Goal: Find specific page/section: Find specific page/section

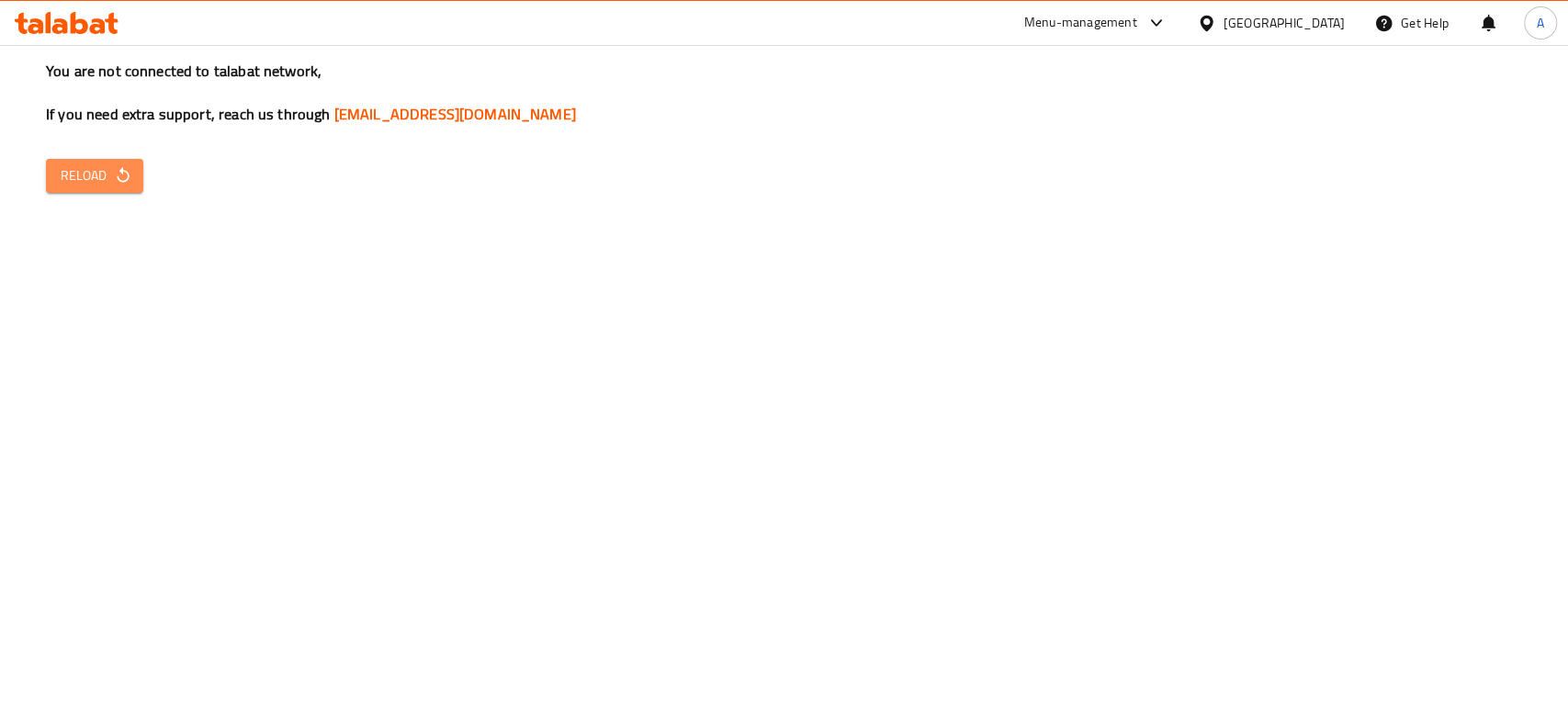
click at [107, 167] on span "Reload" at bounding box center [94, 176] width 68 height 23
click at [1313, 28] on div "[GEOGRAPHIC_DATA]" at bounding box center [1284, 22] width 121 height 20
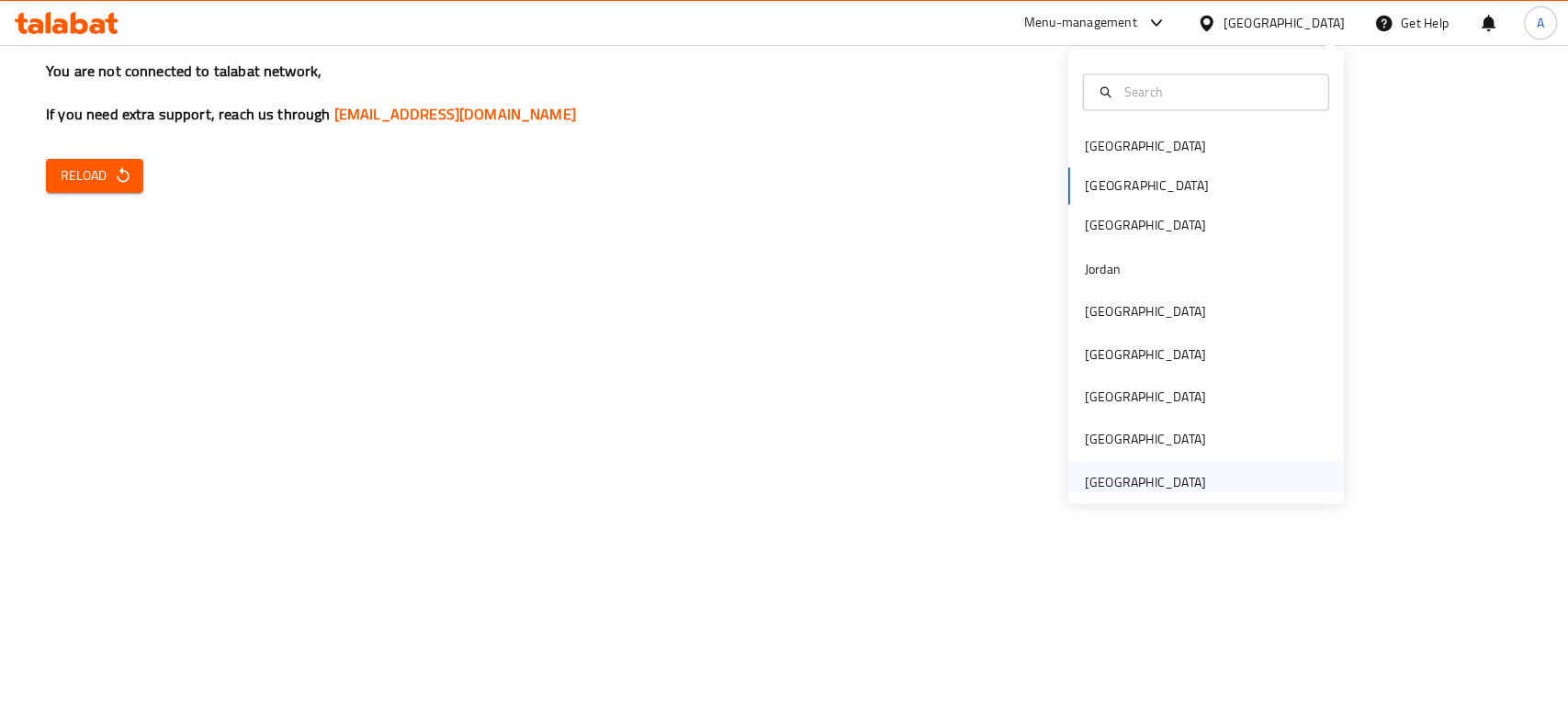
click at [1135, 463] on div "United Arab Emirates" at bounding box center [1146, 482] width 151 height 42
